Goal: Task Accomplishment & Management: Use online tool/utility

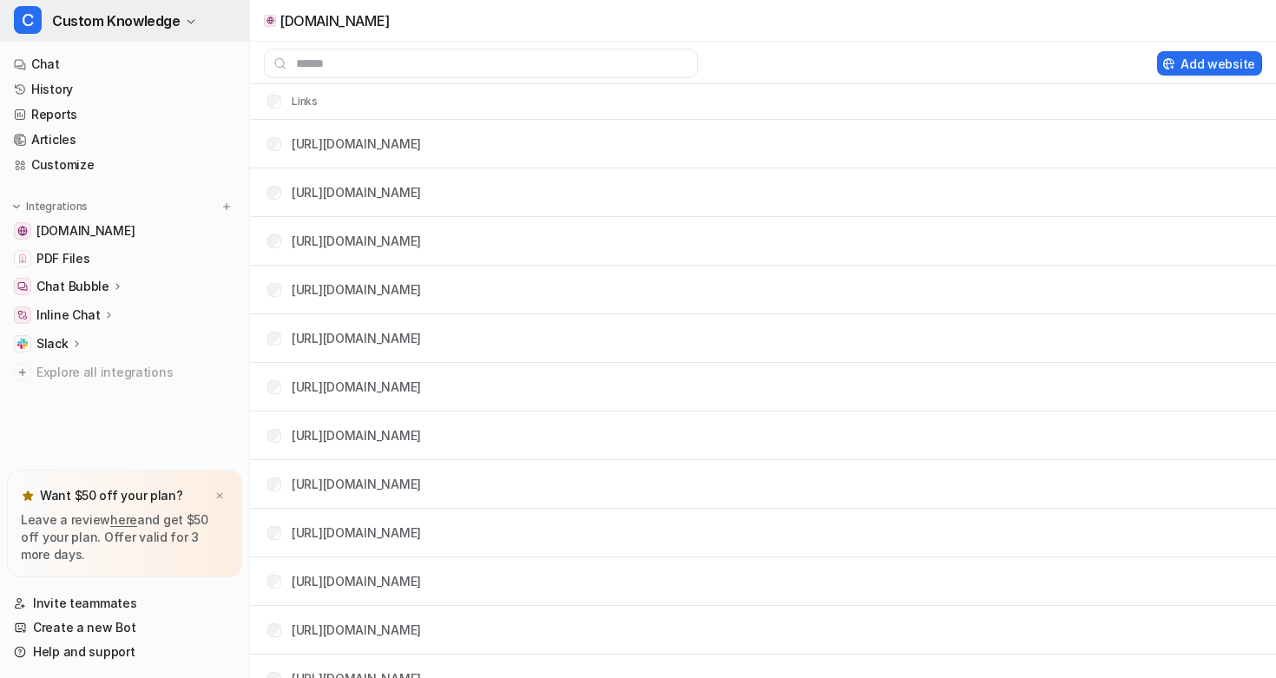
click at [135, 234] on span "[DOMAIN_NAME]" at bounding box center [85, 230] width 98 height 17
click at [184, 32] on button "C Custom Knowledge" at bounding box center [124, 21] width 249 height 42
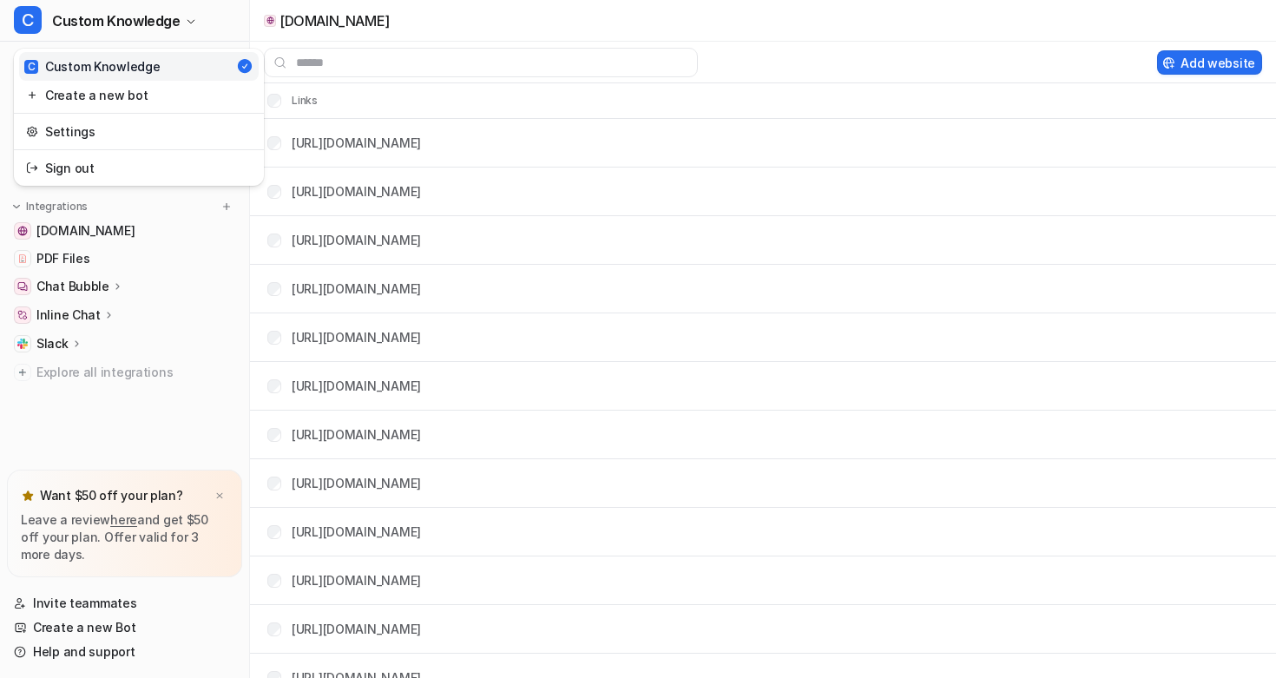
click at [209, 423] on div "C Custom Knowledge C Custom Knowledge Create a new bot Settings Sign out Chat H…" at bounding box center [125, 339] width 250 height 678
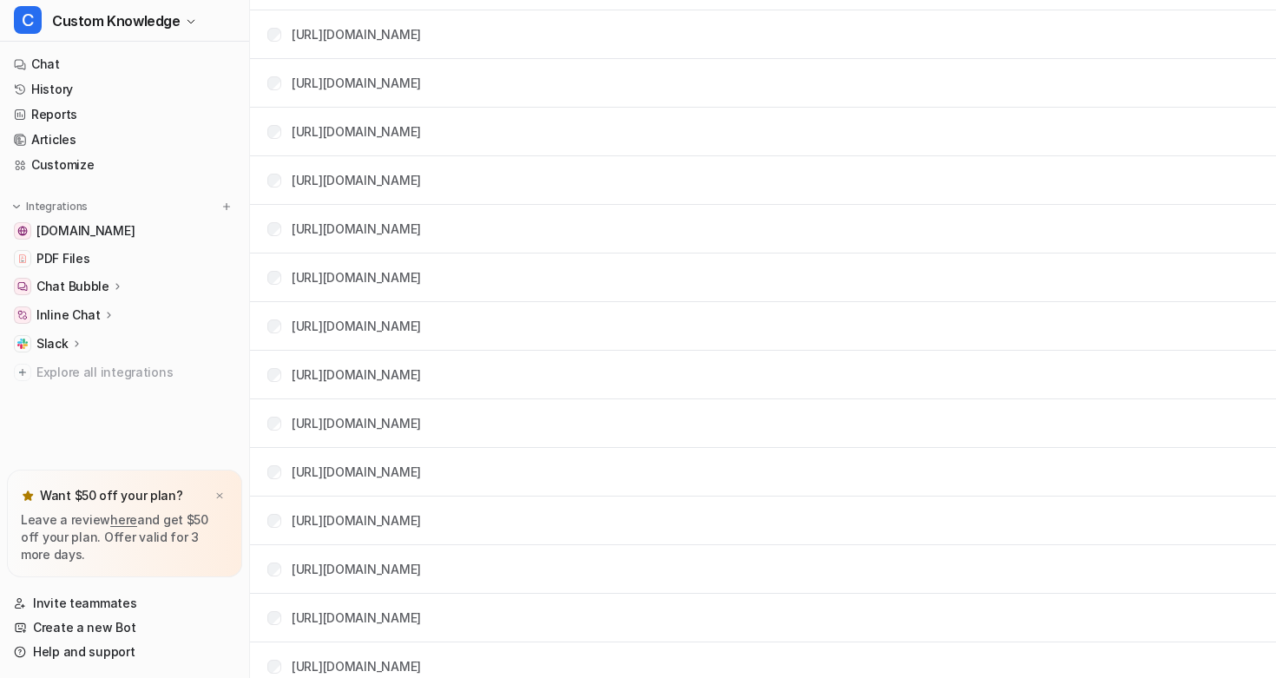
scroll to position [463, 0]
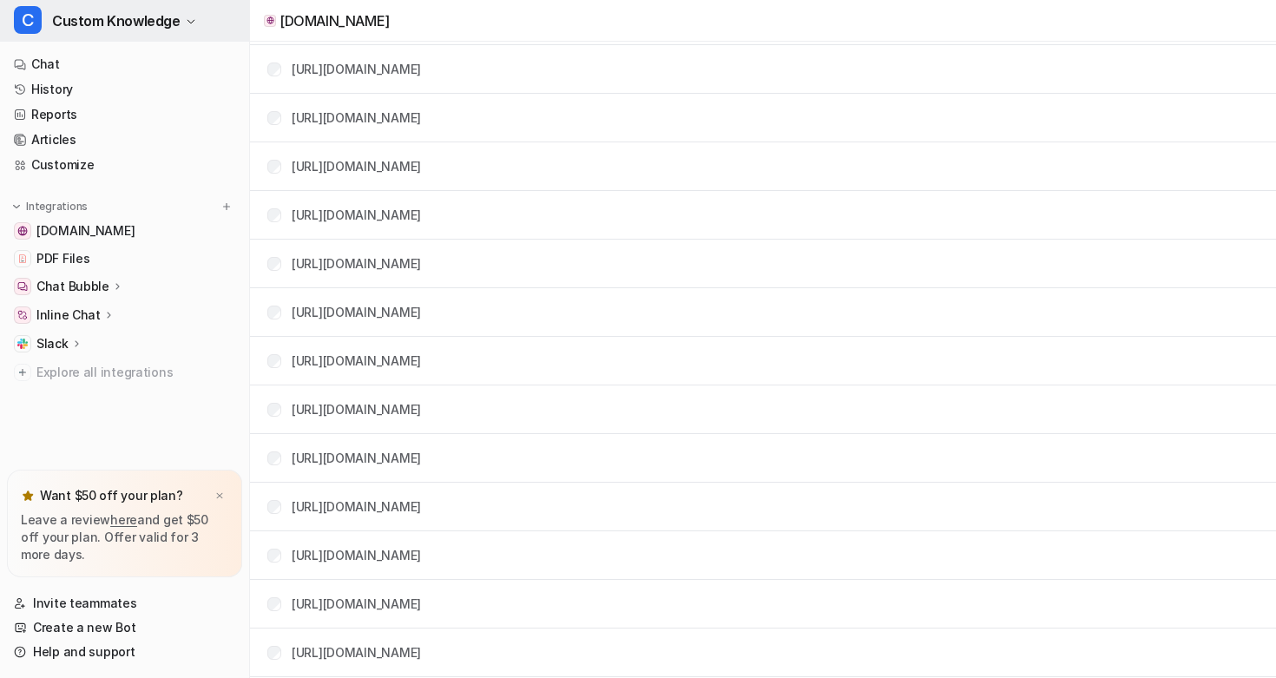
click at [142, 15] on span "Custom Knowledge" at bounding box center [116, 21] width 128 height 24
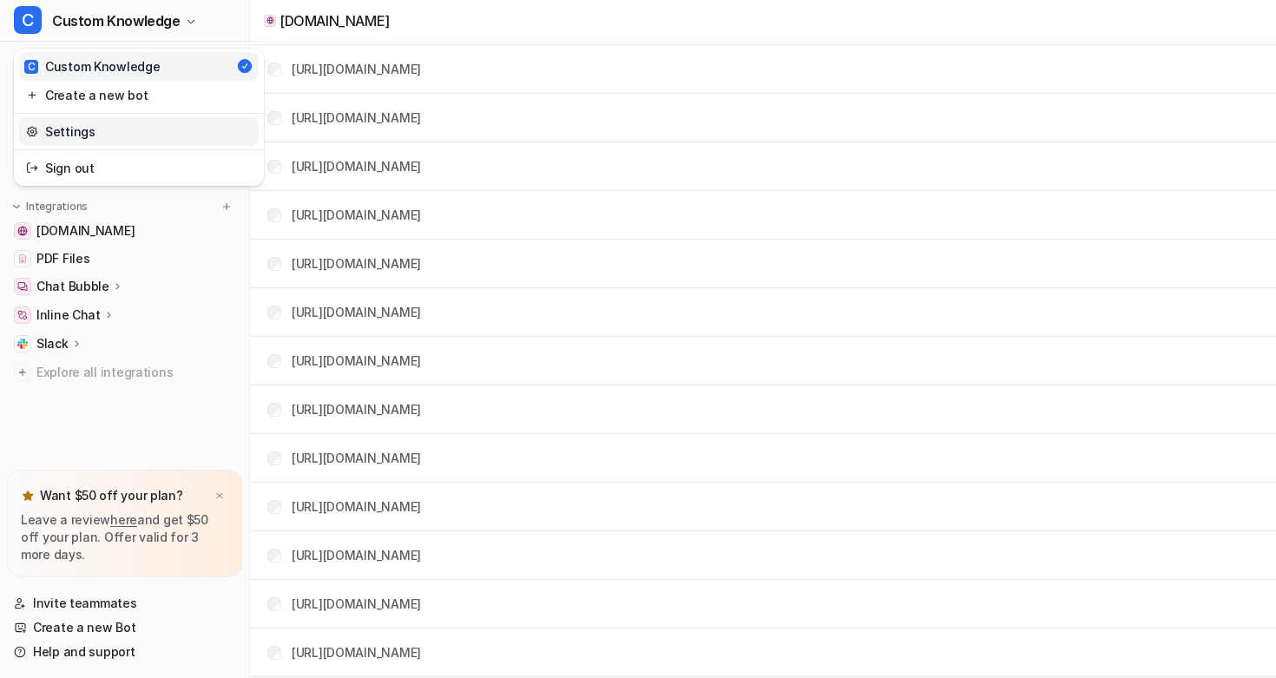
click at [87, 139] on link "Settings" at bounding box center [139, 131] width 240 height 29
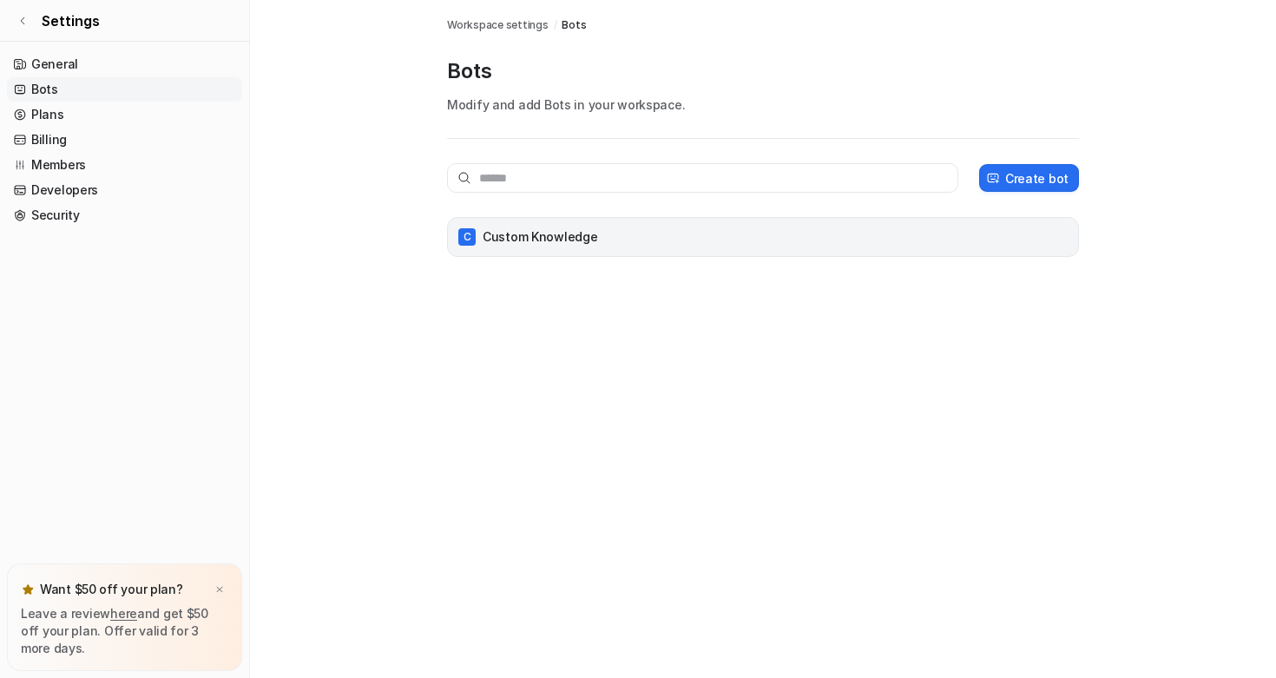
click at [898, 250] on div "C Custom Knowledge" at bounding box center [763, 237] width 632 height 40
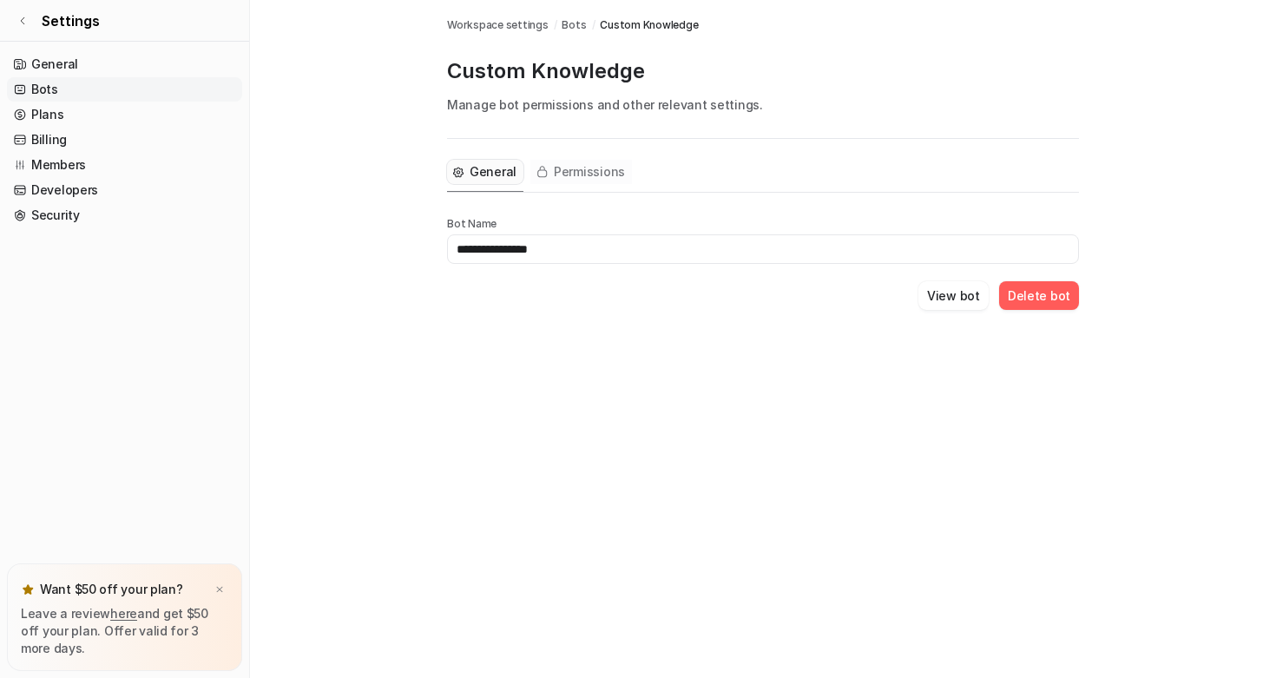
click at [576, 183] on button "Permissions" at bounding box center [581, 172] width 102 height 24
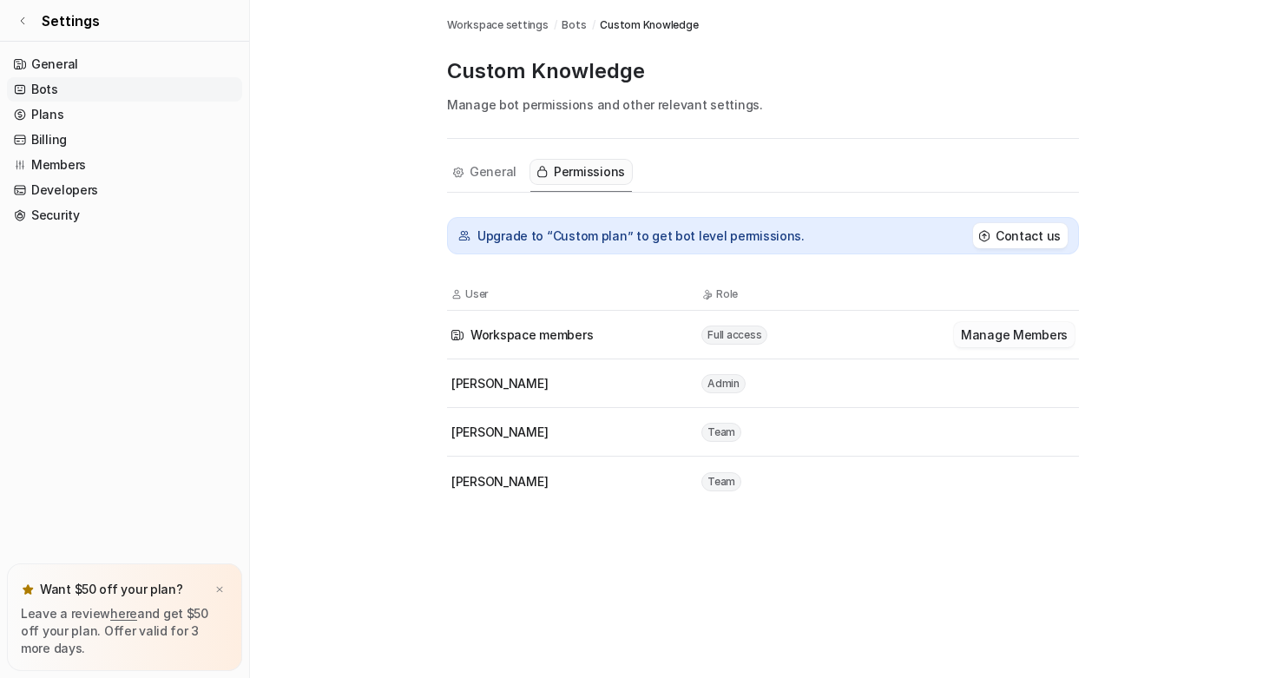
click at [1006, 335] on button "Manage Members" at bounding box center [1014, 334] width 121 height 25
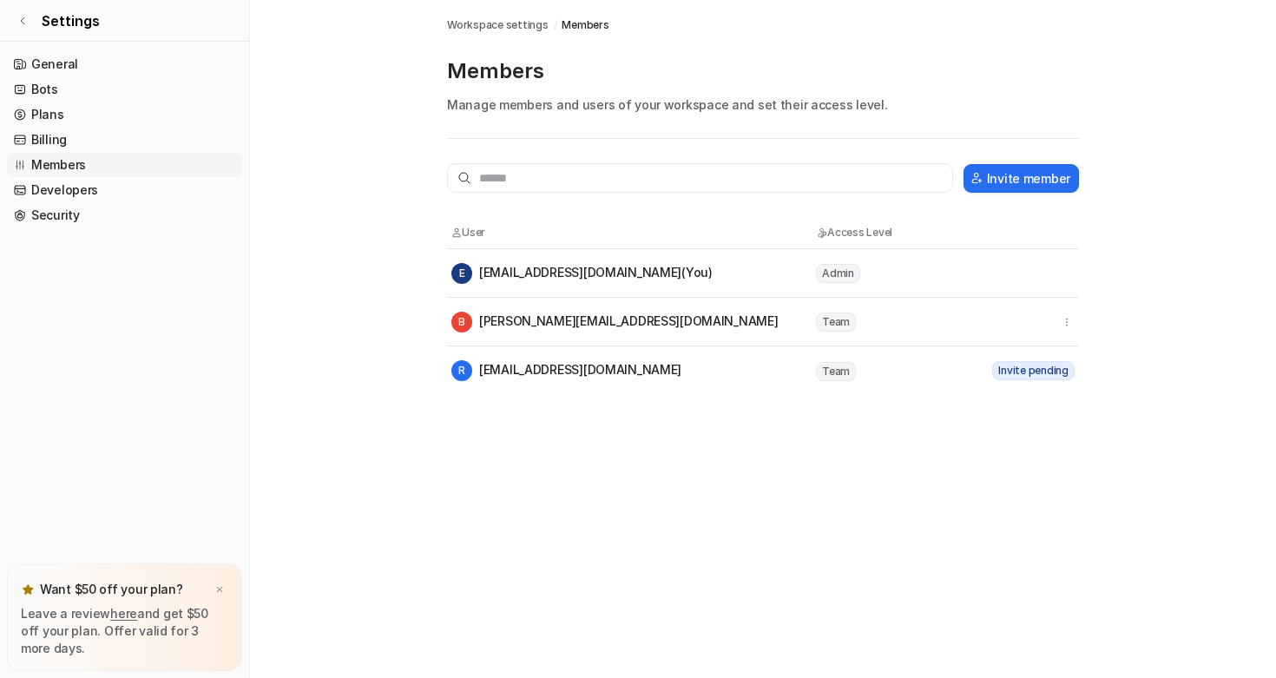
click at [460, 19] on span "Workspace settings" at bounding box center [498, 25] width 102 height 16
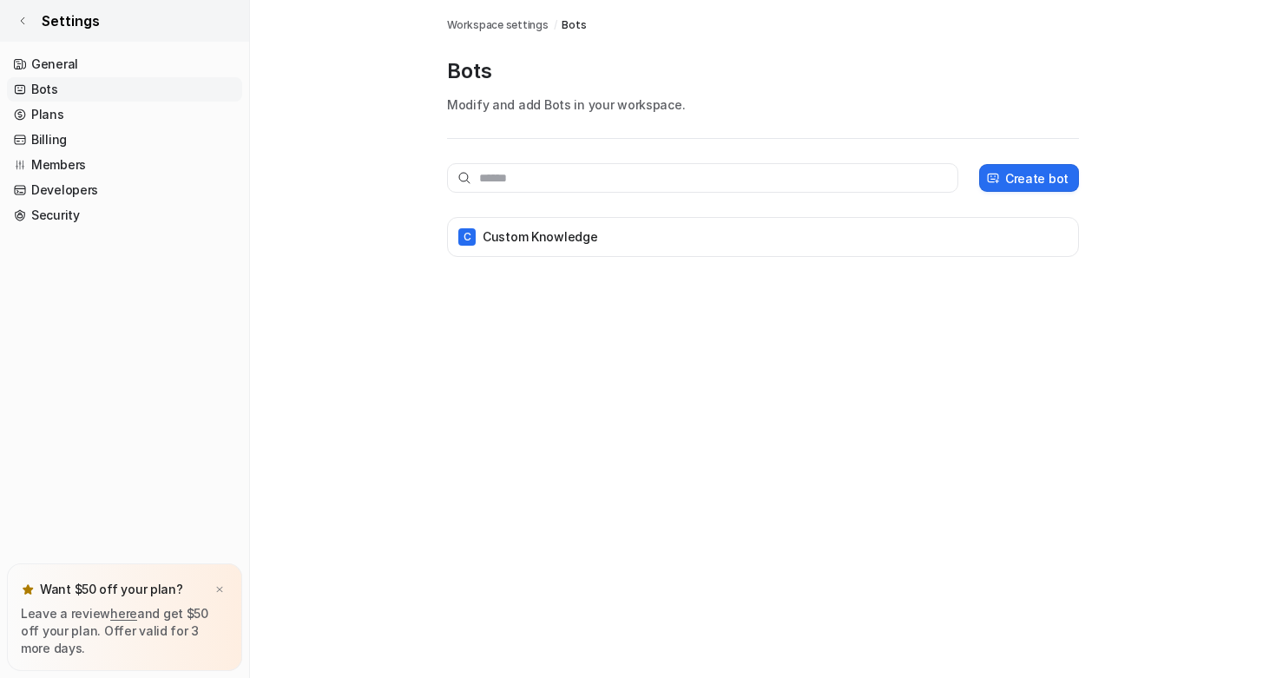
click at [23, 24] on icon at bounding box center [22, 21] width 10 height 10
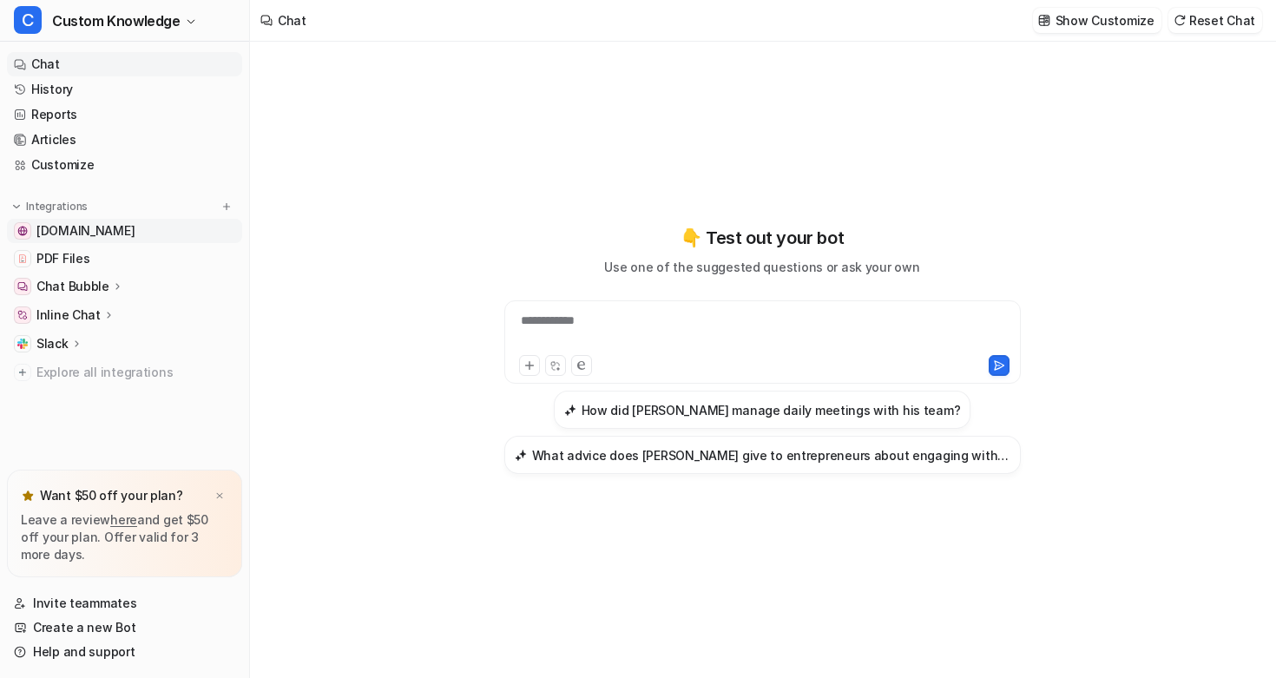
click at [123, 224] on span "[DOMAIN_NAME]" at bounding box center [85, 230] width 98 height 17
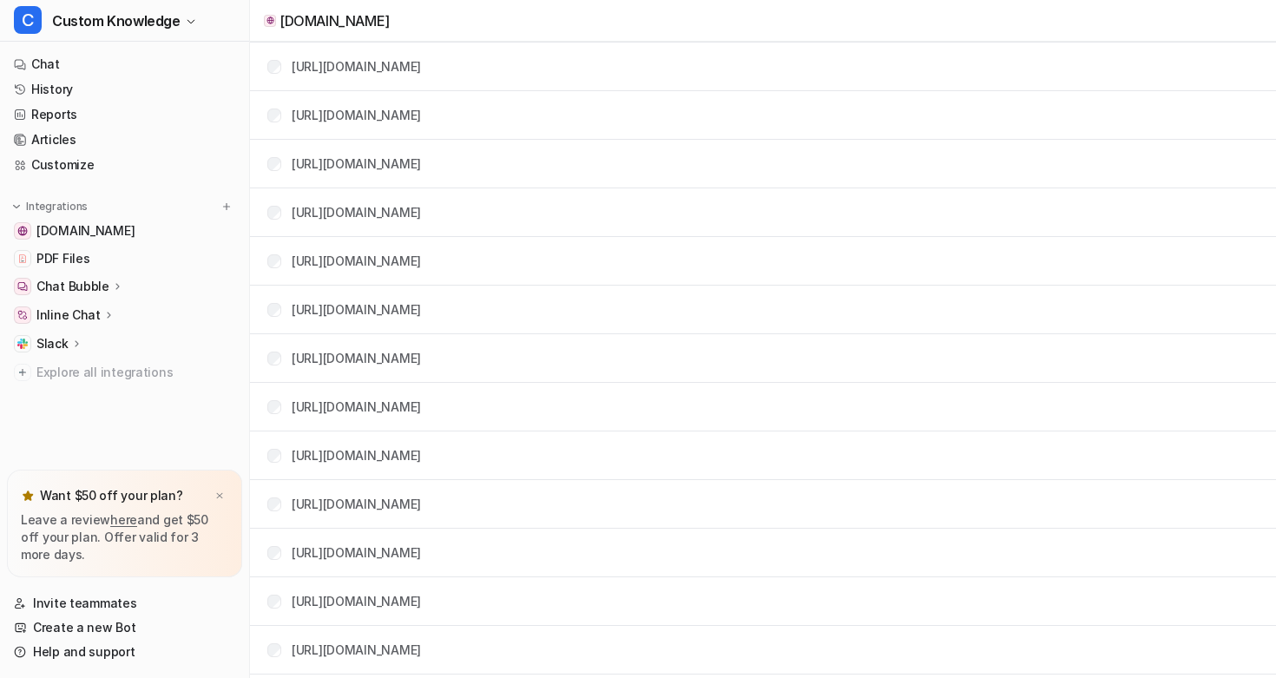
scroll to position [330, 0]
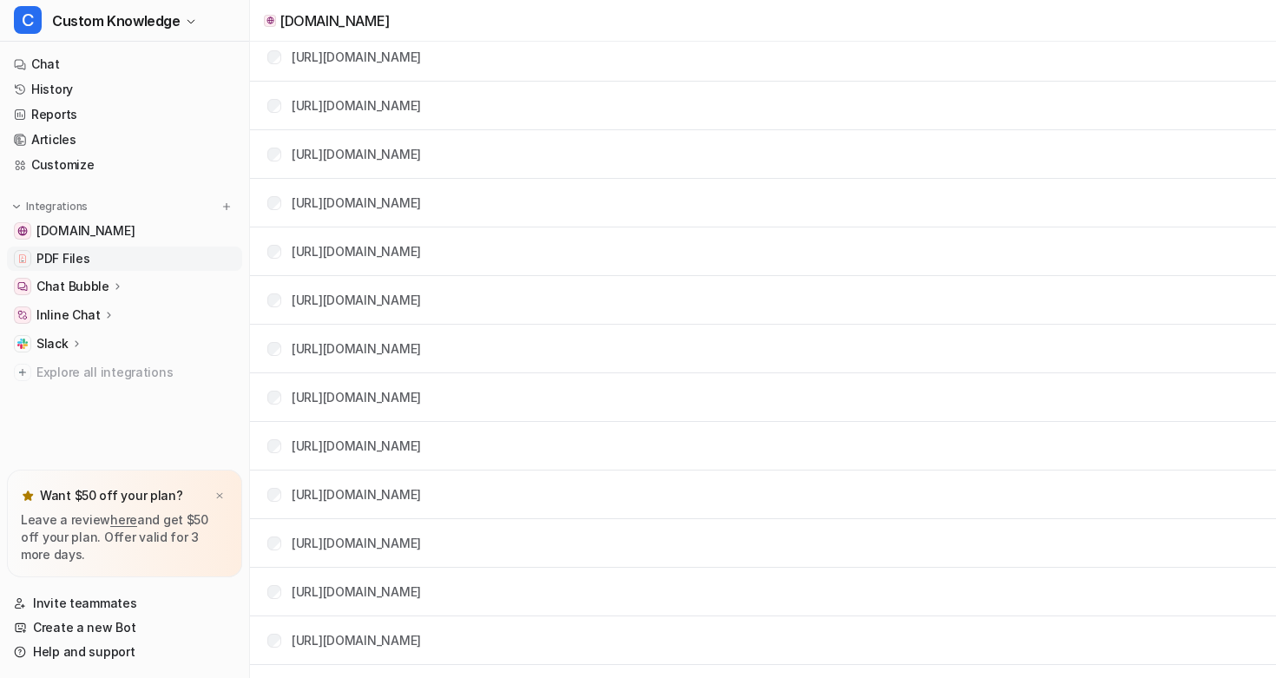
click at [81, 261] on span "PDF Files" at bounding box center [62, 258] width 53 height 17
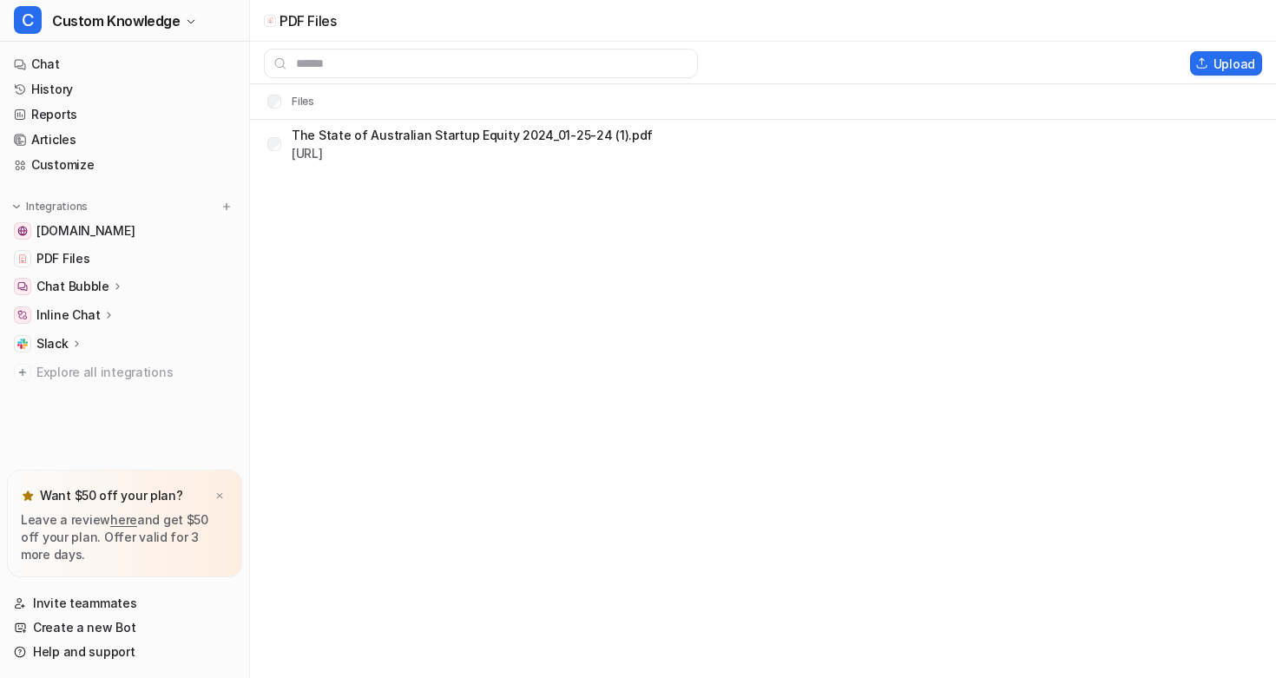
click at [77, 287] on p "Chat Bubble" at bounding box center [72, 286] width 73 height 17
click at [80, 303] on p "Overview" at bounding box center [77, 311] width 56 height 17
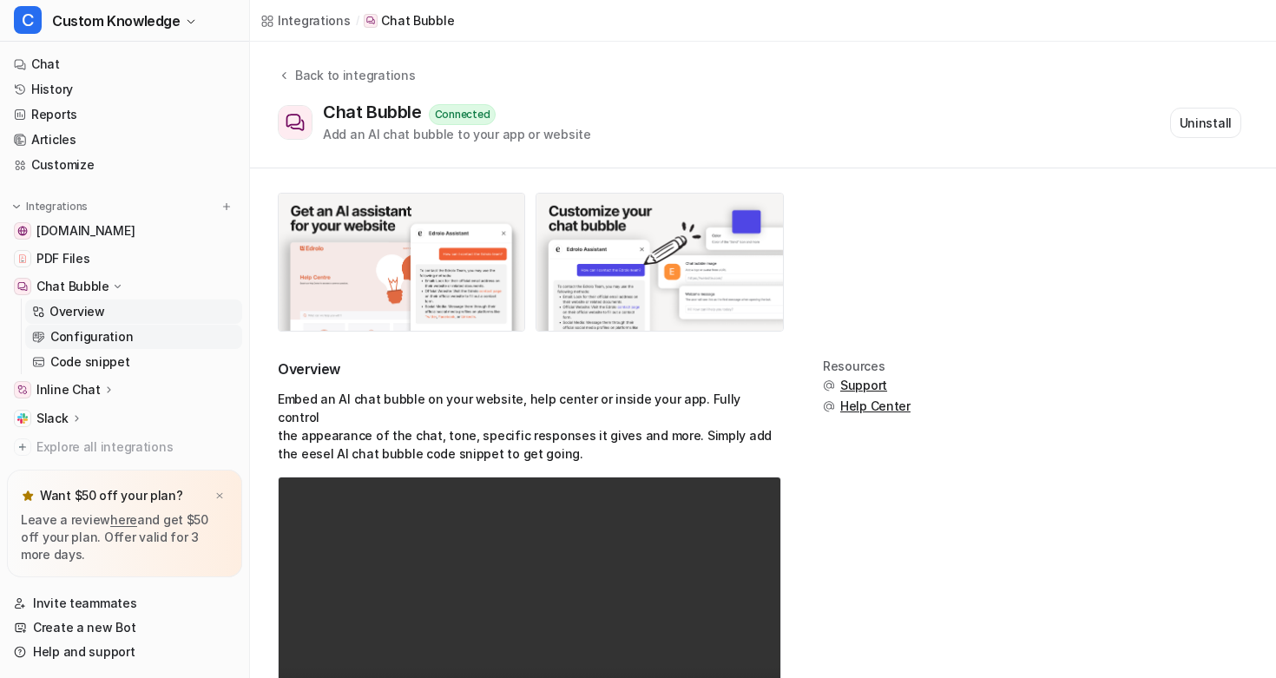
click at [83, 332] on p "Configuration" at bounding box center [91, 336] width 82 height 17
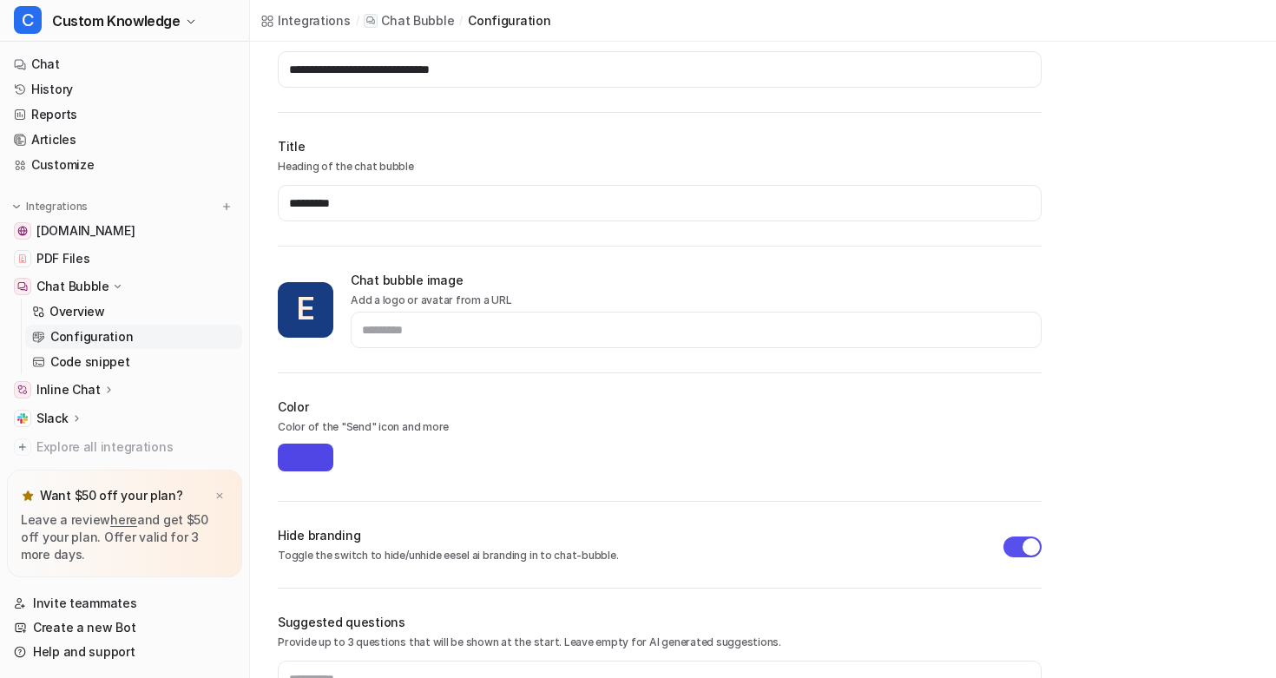
scroll to position [378, 0]
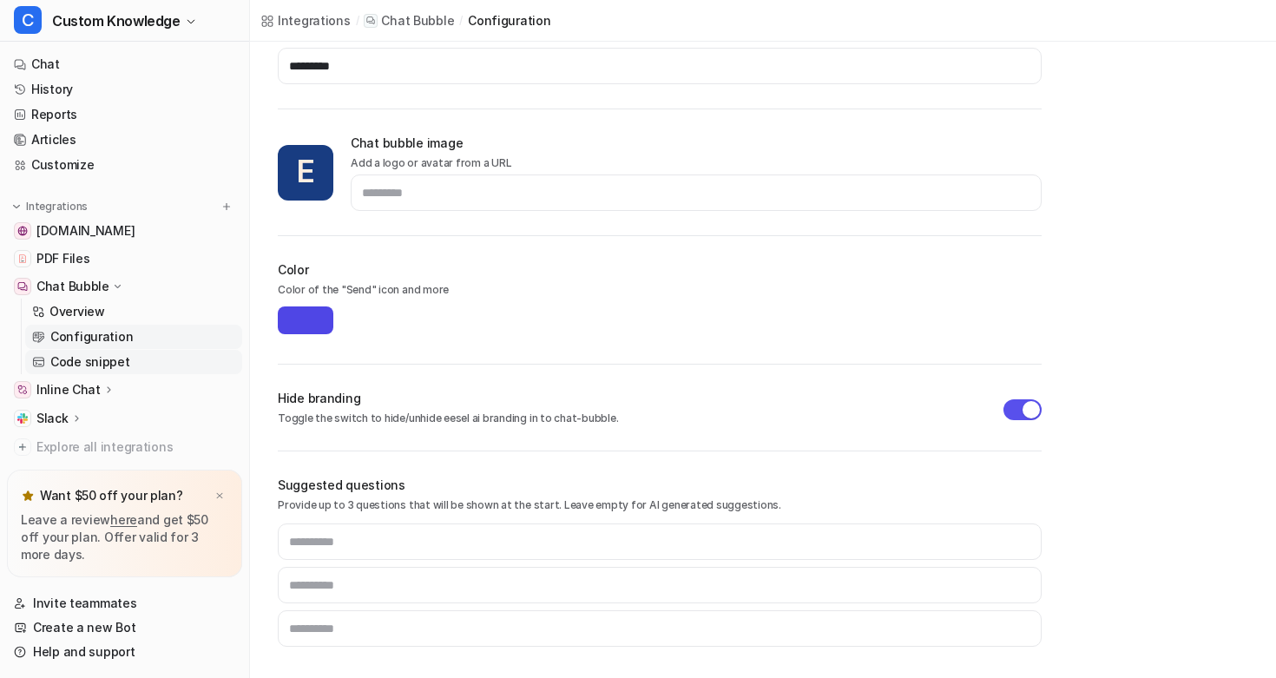
click at [69, 363] on p "Code snippet" at bounding box center [90, 361] width 80 height 17
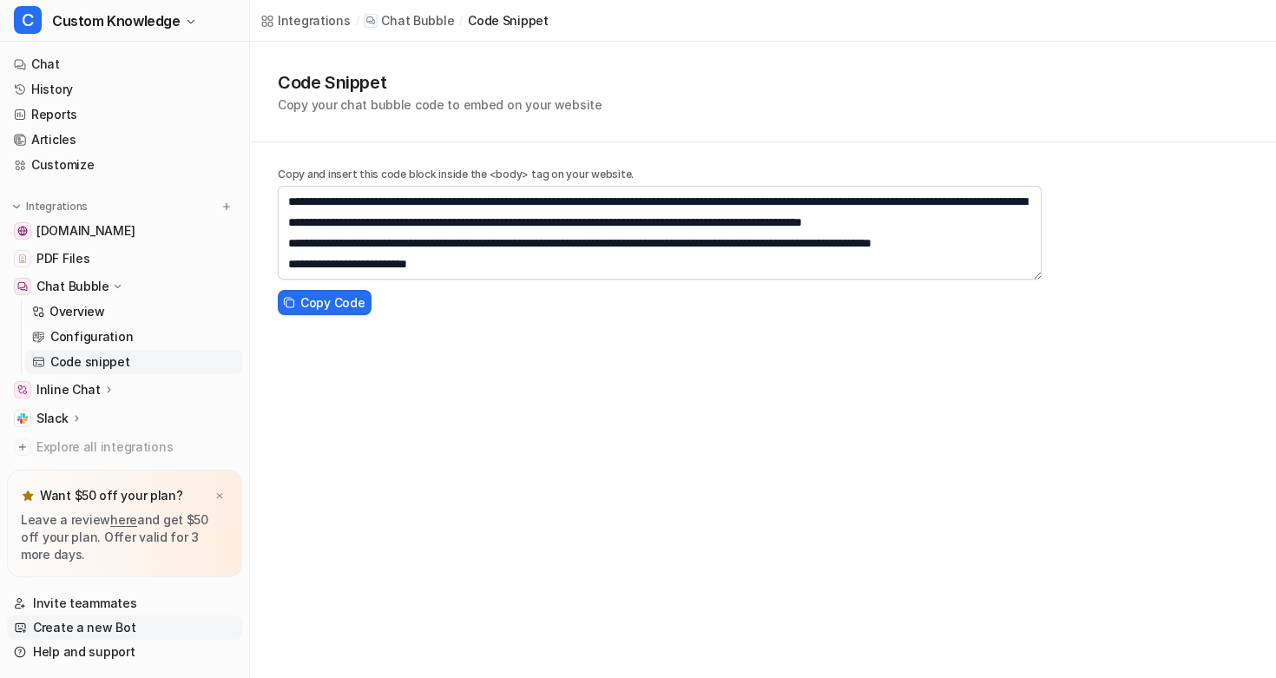
click at [91, 630] on link "Create a new Bot" at bounding box center [124, 627] width 235 height 24
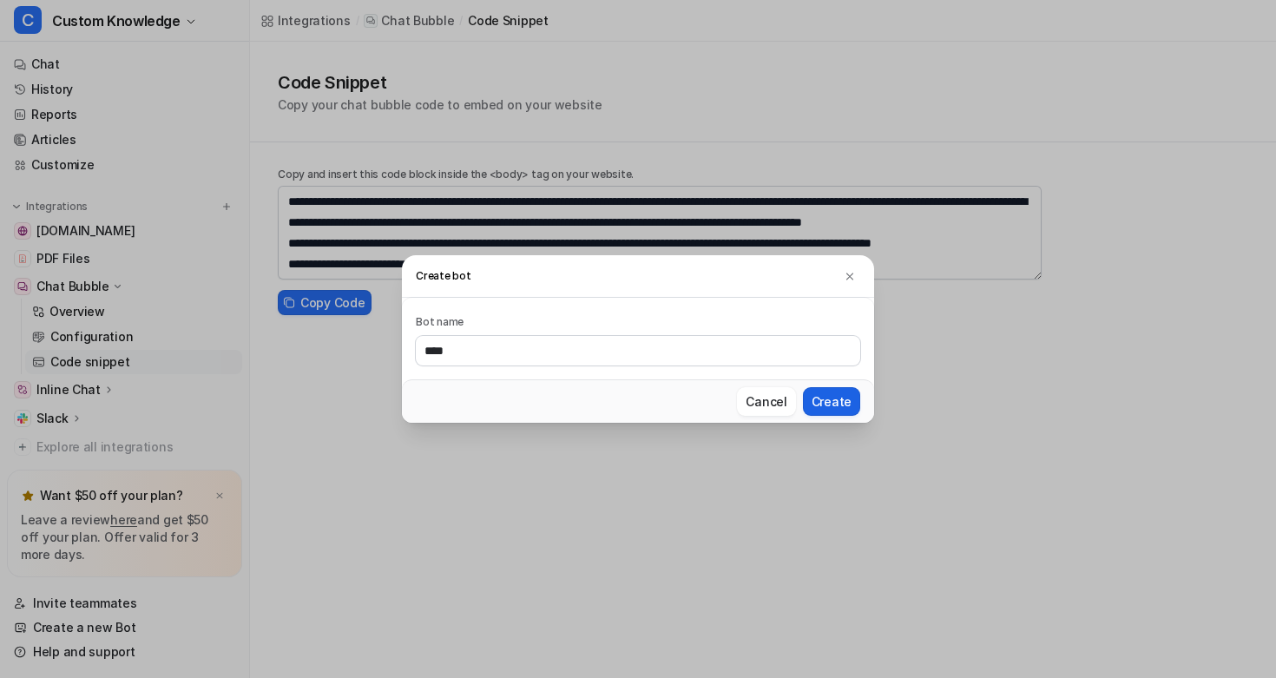
type input "****"
click at [845, 402] on button "Create" at bounding box center [831, 401] width 57 height 29
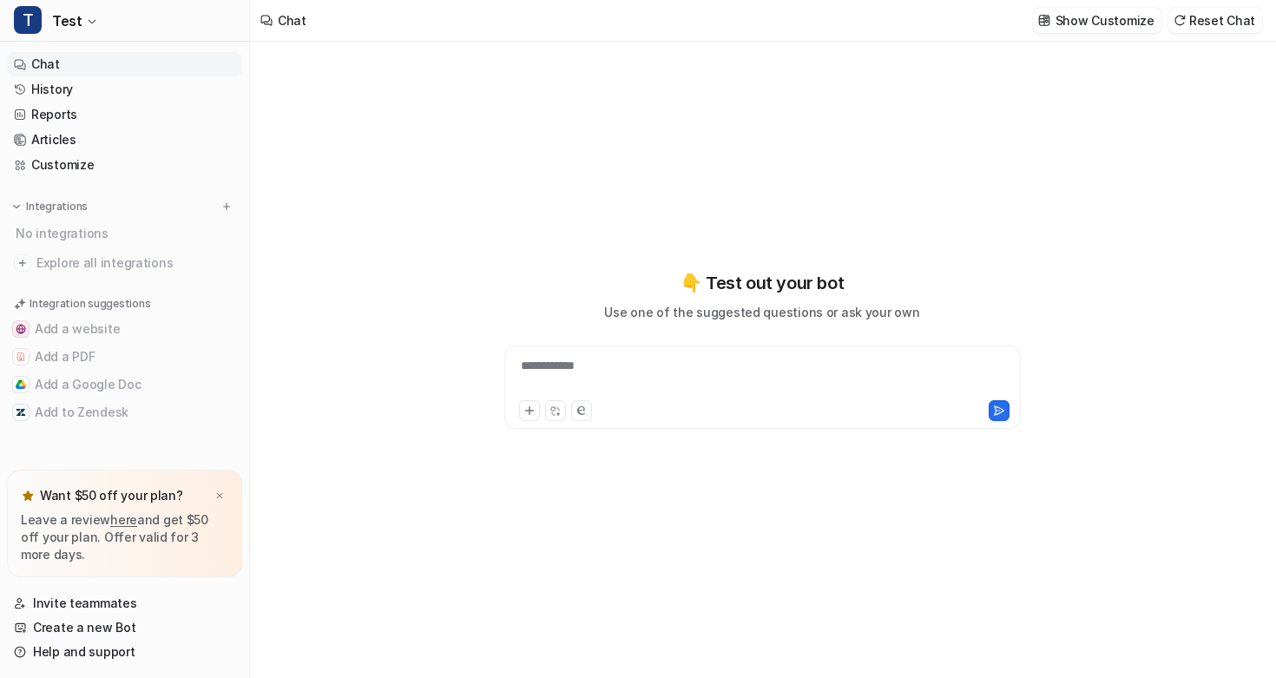
type textarea "**********"
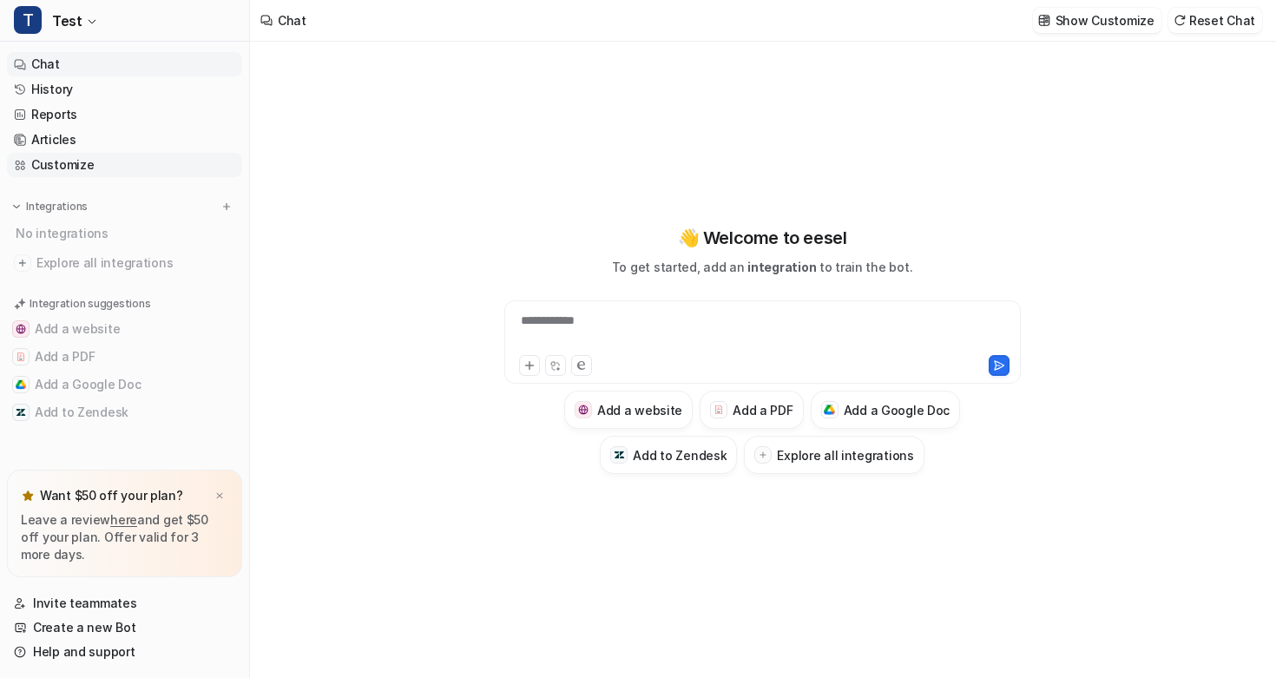
click at [80, 167] on link "Customize" at bounding box center [124, 165] width 235 height 24
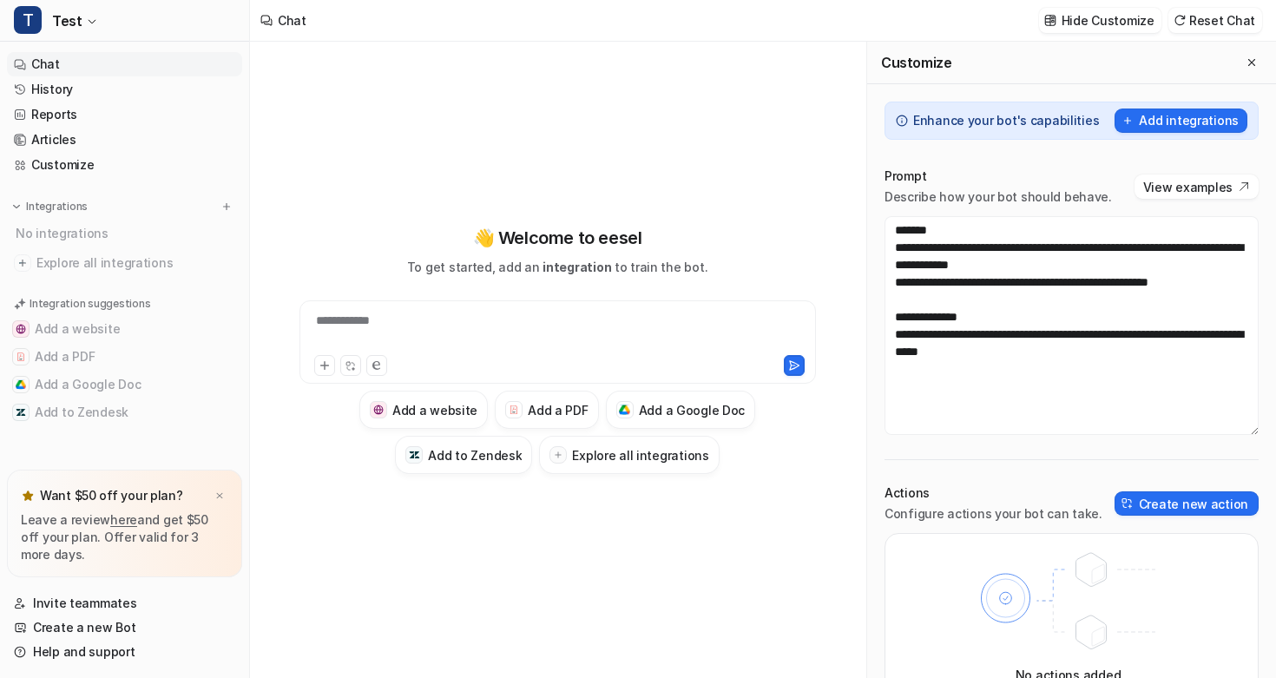
scroll to position [57, 0]
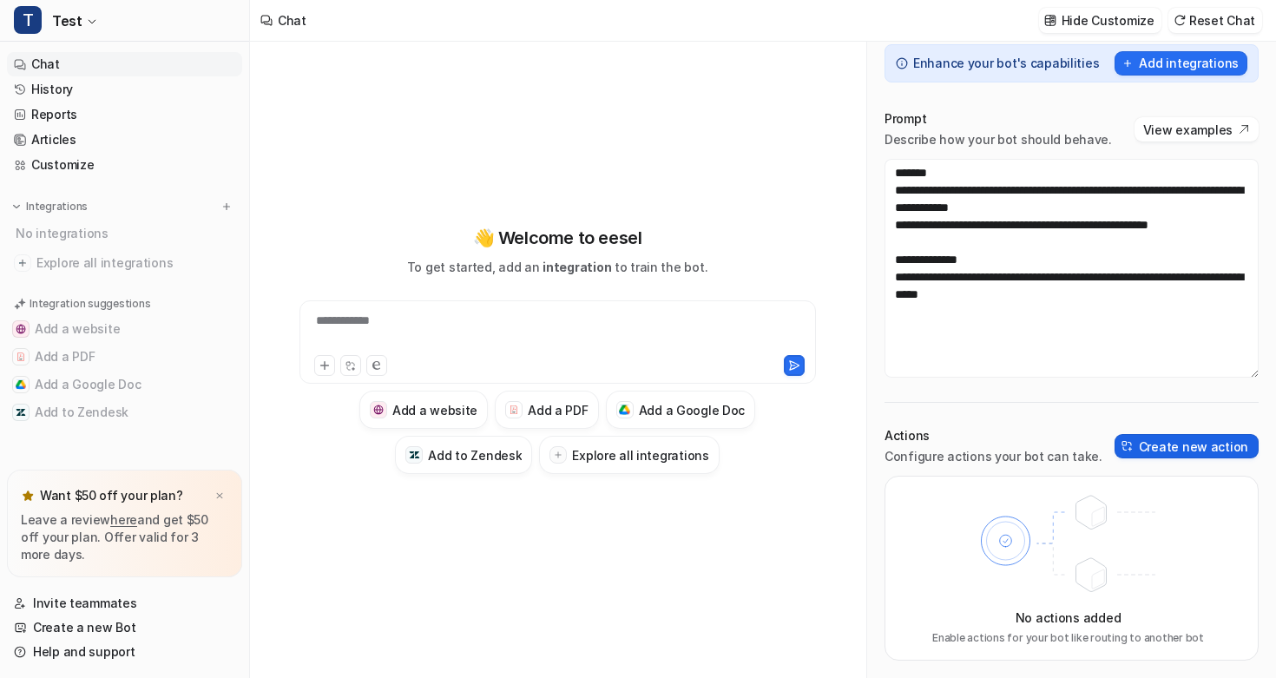
click at [1193, 450] on button "Create new action" at bounding box center [1186, 446] width 144 height 24
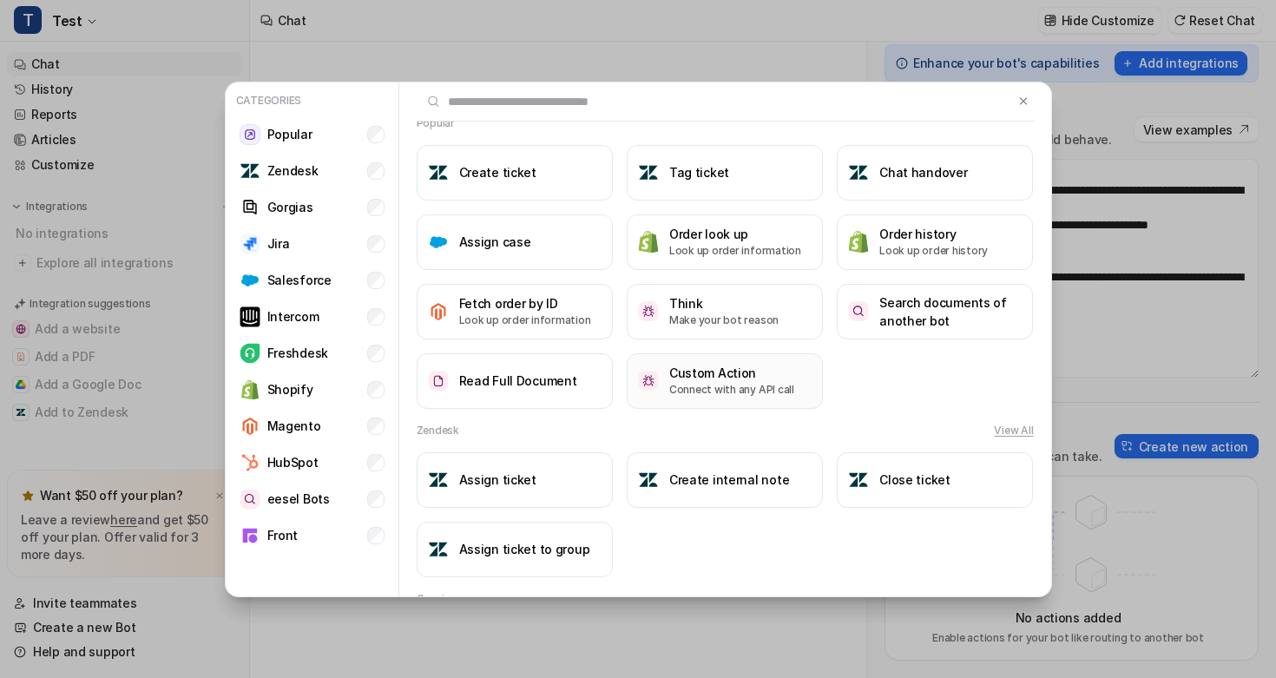
scroll to position [21, 0]
click at [294, 470] on p "HubSpot" at bounding box center [292, 462] width 51 height 18
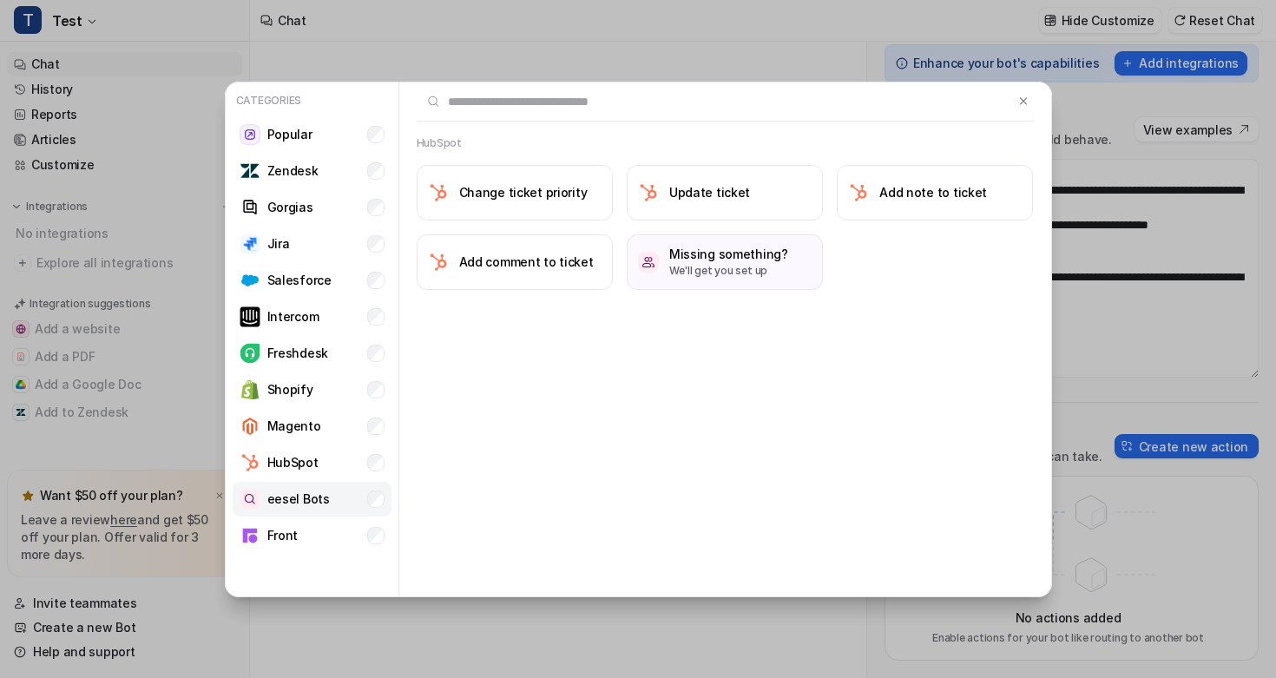
click at [316, 495] on p "eesel Bots" at bounding box center [298, 498] width 62 height 18
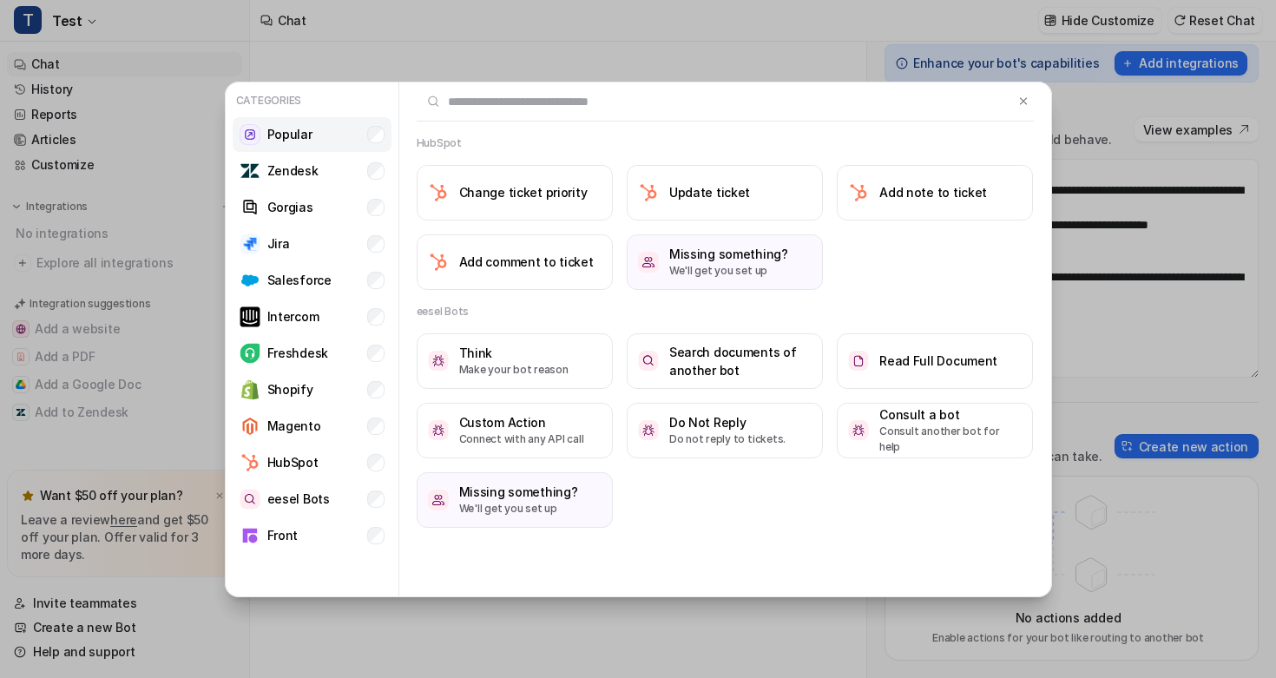
click at [307, 141] on p "Popular" at bounding box center [289, 134] width 45 height 18
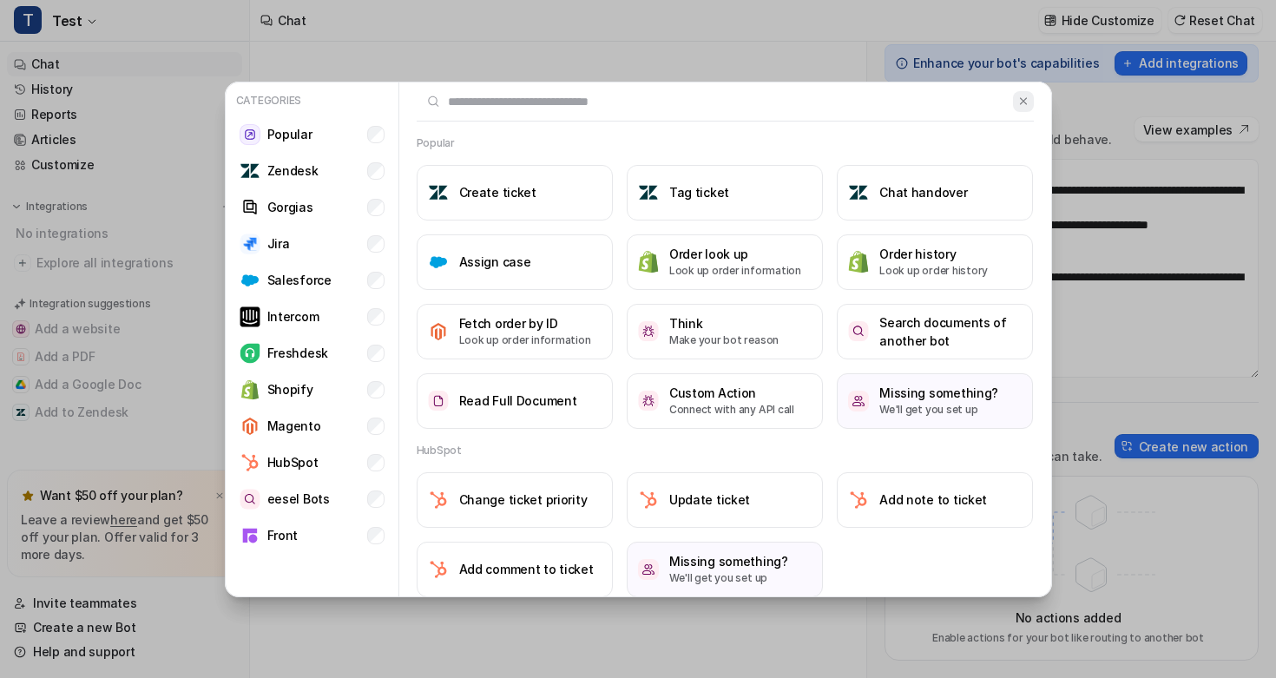
click at [1024, 102] on img at bounding box center [1023, 101] width 12 height 13
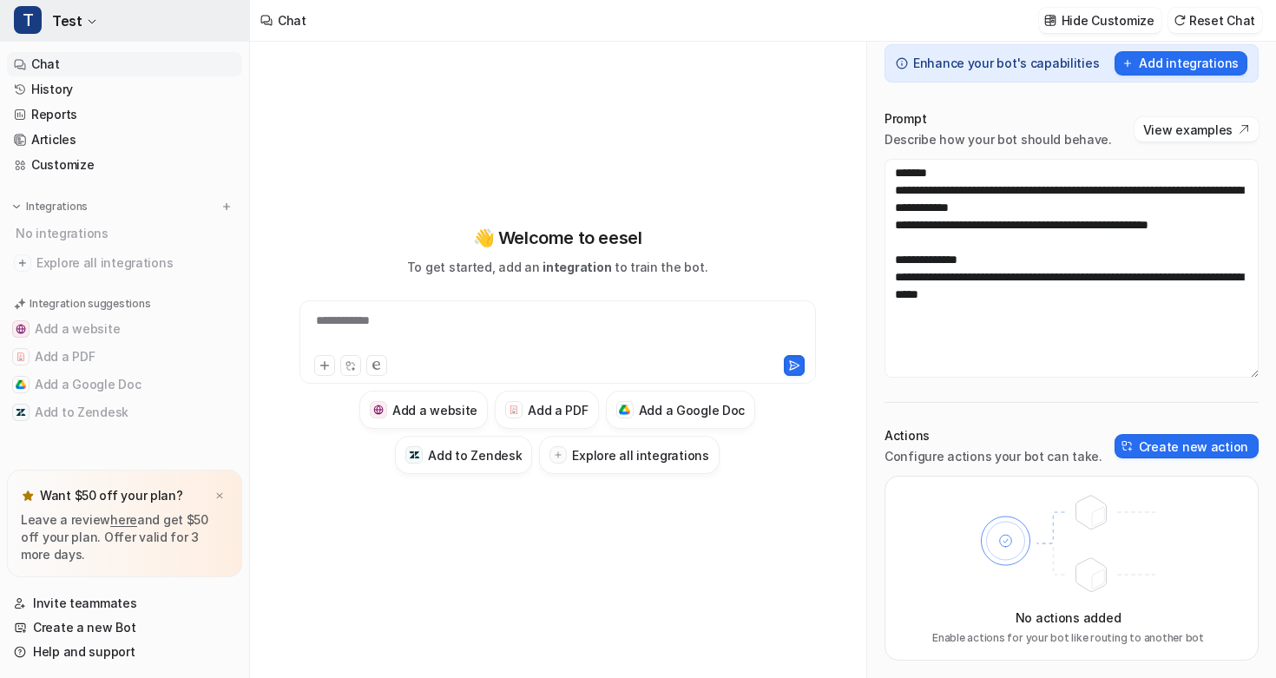
click at [59, 24] on span "Test" at bounding box center [67, 21] width 30 height 24
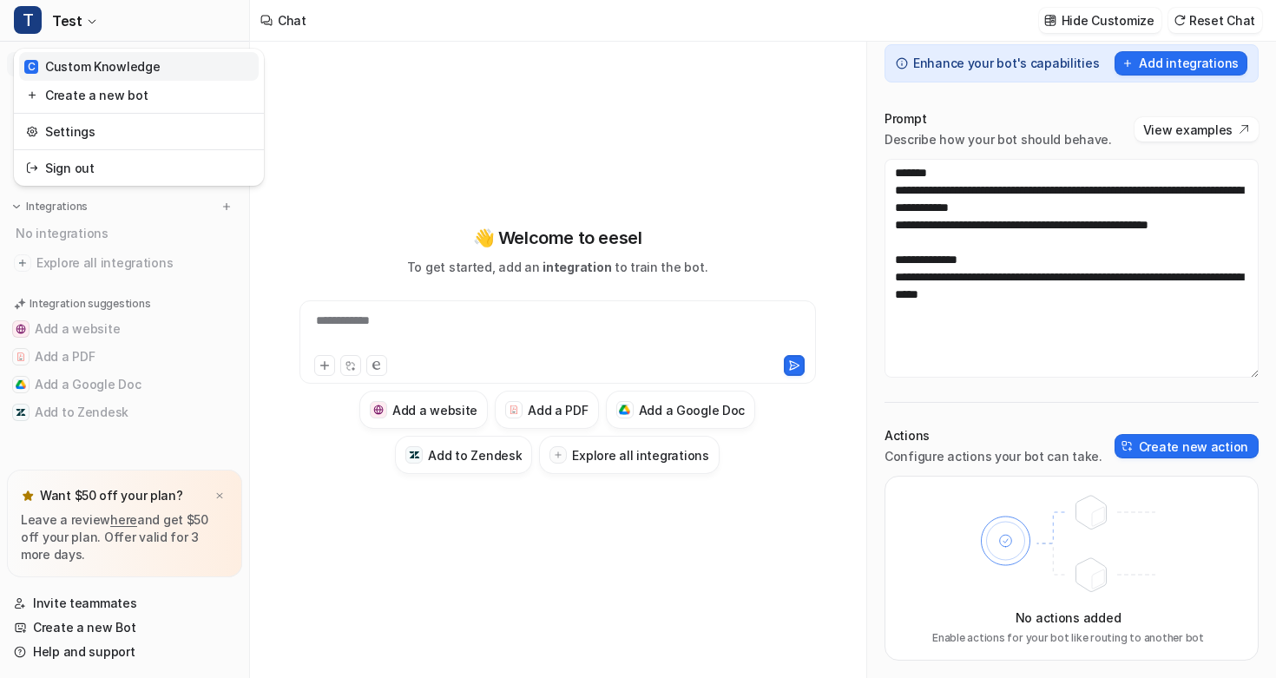
click at [86, 73] on div "C Custom Knowledge" at bounding box center [92, 66] width 136 height 18
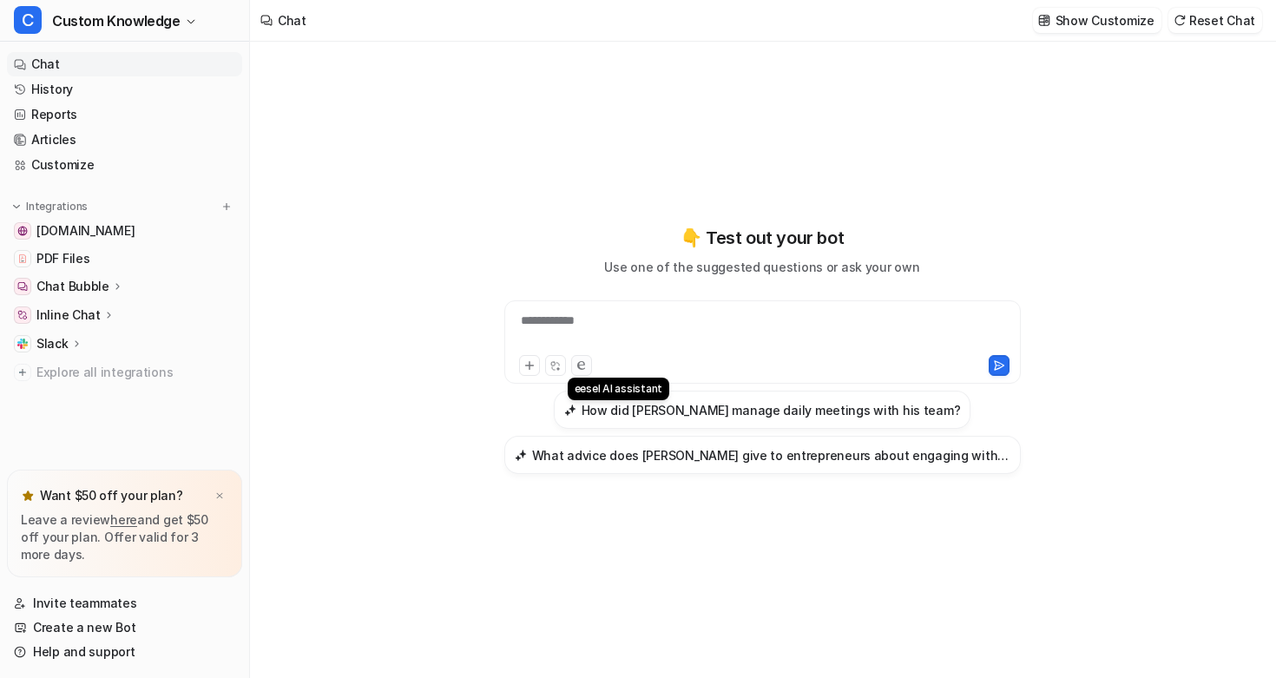
click at [574, 369] on button at bounding box center [581, 365] width 21 height 21
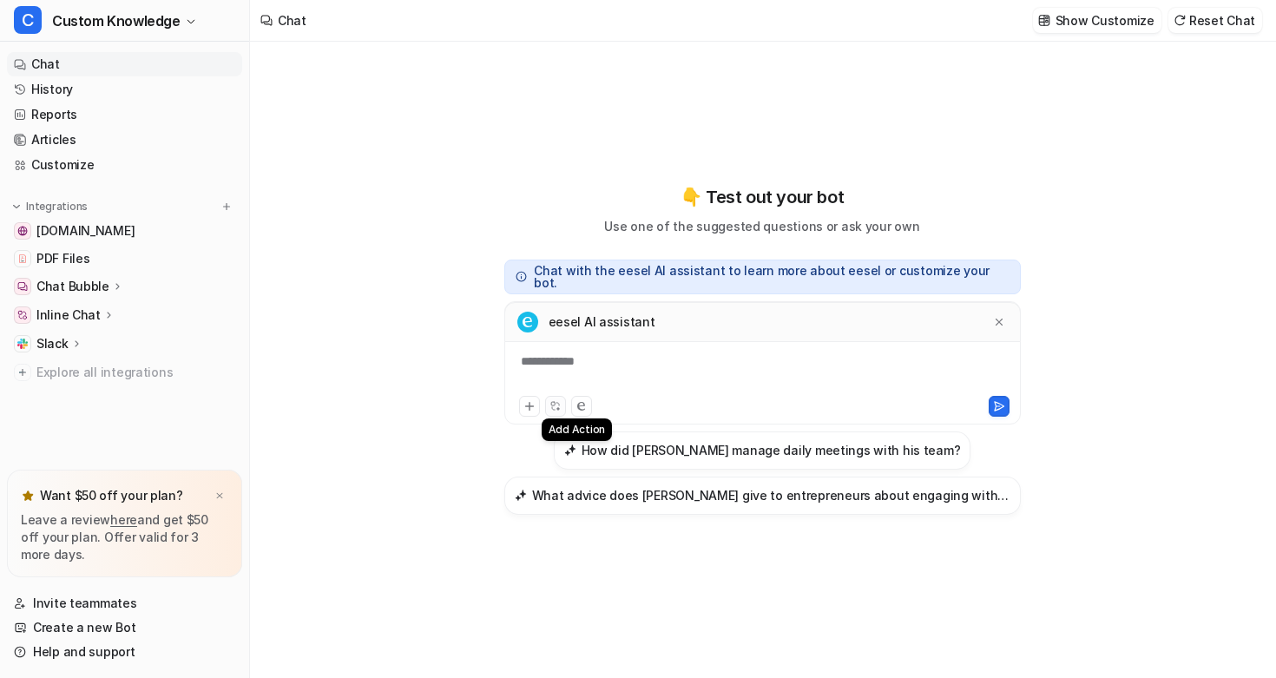
click at [555, 401] on icon at bounding box center [554, 405] width 11 height 11
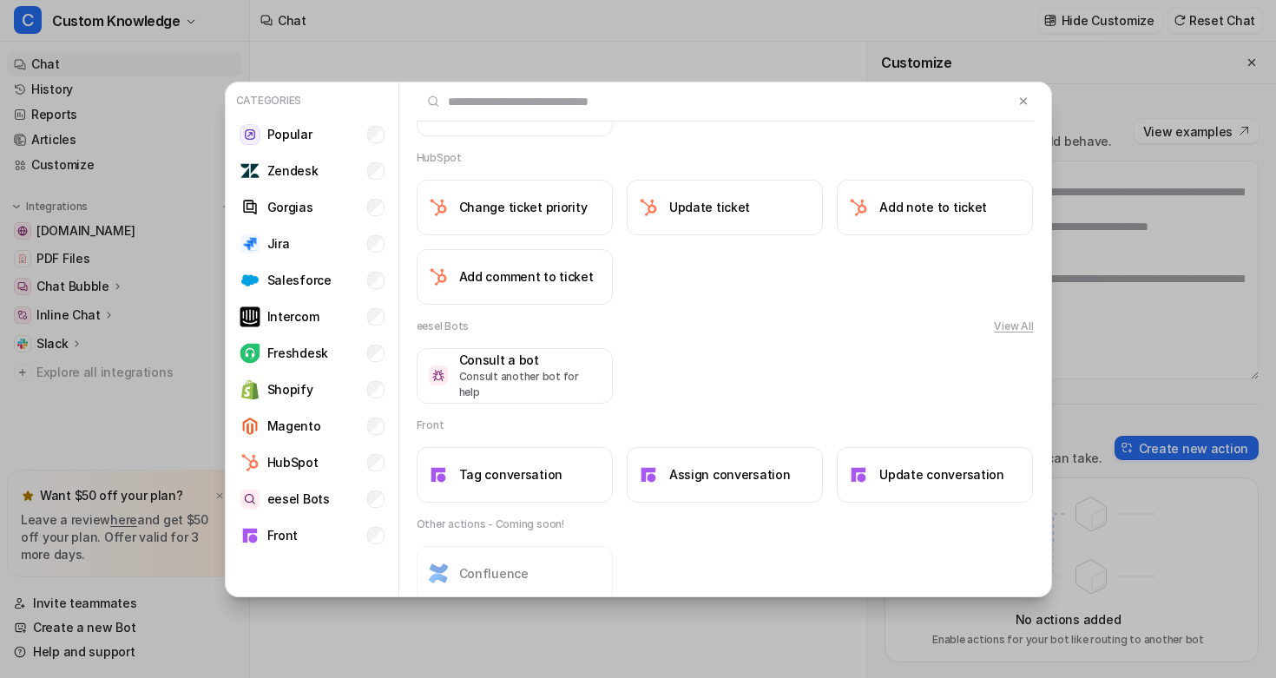
scroll to position [1422, 0]
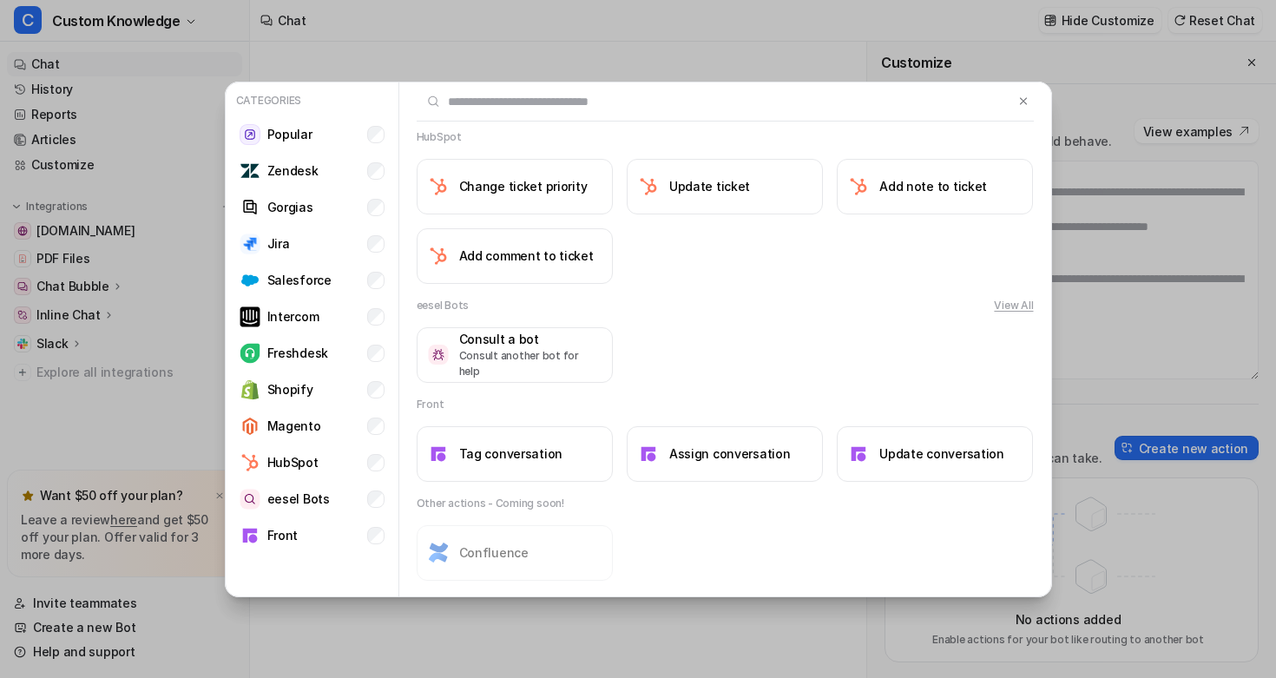
click at [488, 618] on div "Categories Popular Zendesk Gorgias Jira Salesforce Intercom Freshdesk Shopify M…" at bounding box center [638, 339] width 855 height 678
